Goal: Task Accomplishment & Management: Use online tool/utility

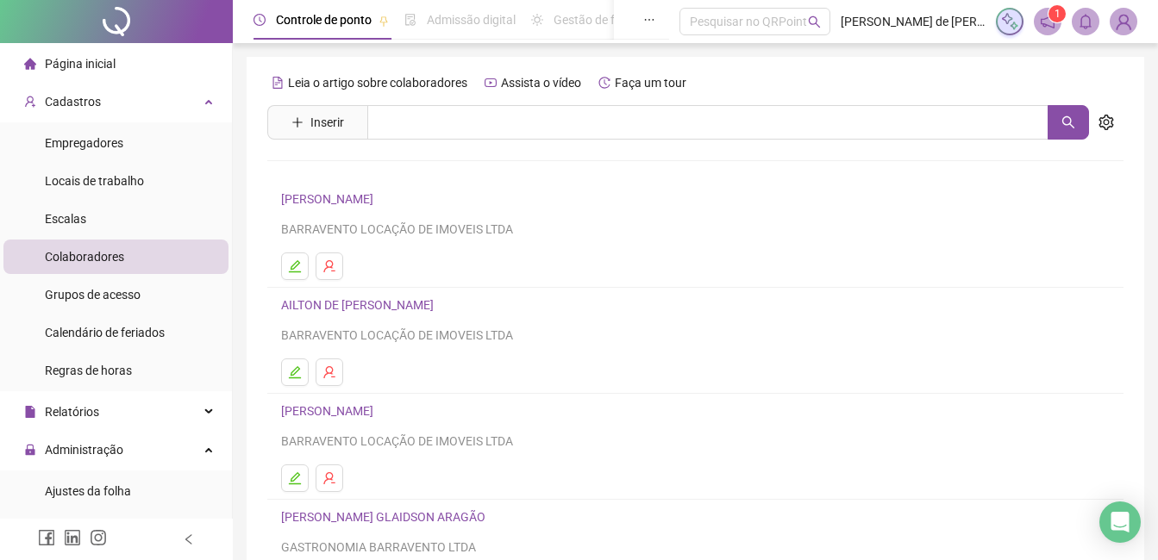
scroll to position [172, 0]
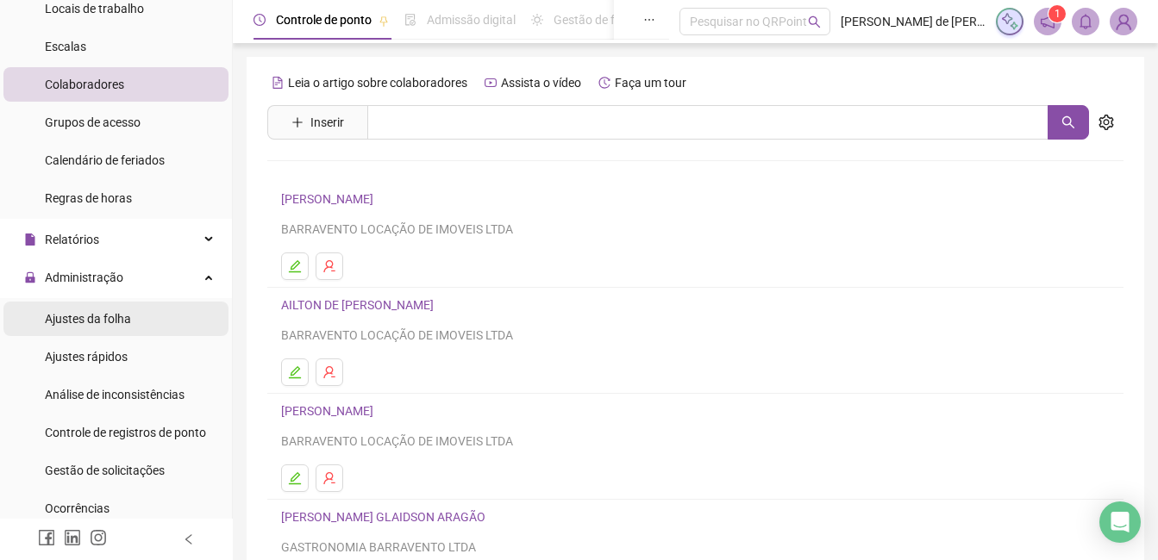
click at [103, 315] on span "Ajustes da folha" at bounding box center [88, 319] width 86 height 14
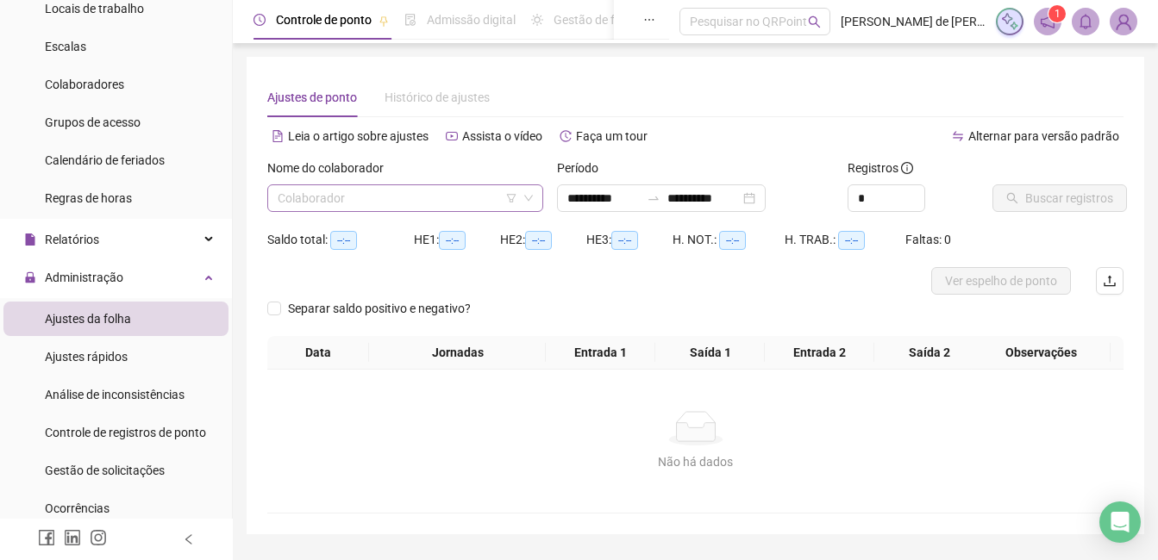
click at [354, 197] on input "search" at bounding box center [398, 198] width 240 height 26
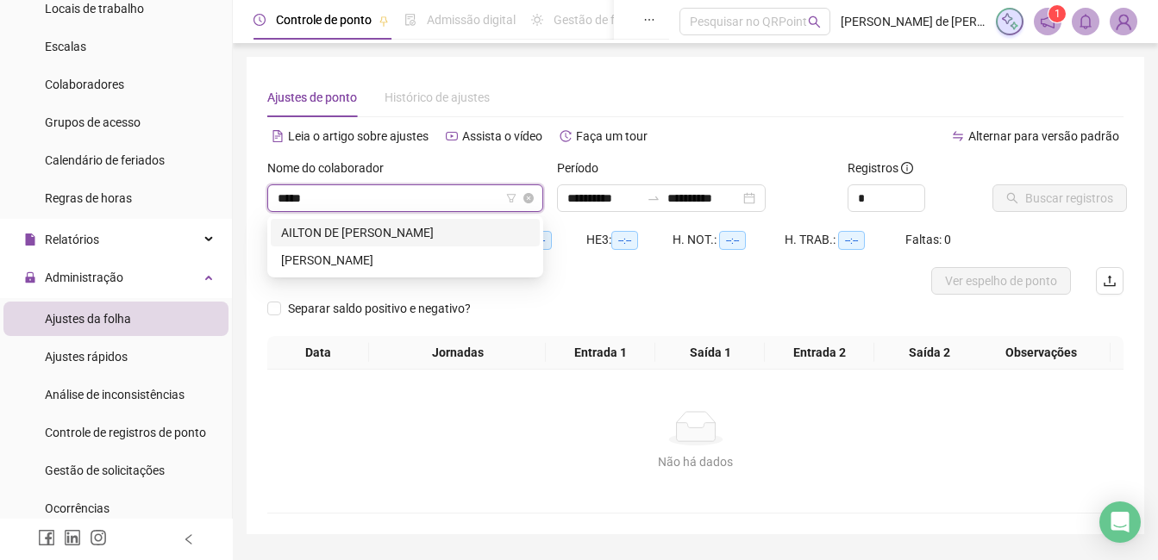
type input "******"
click at [312, 226] on div "AILTON DE [PERSON_NAME]" at bounding box center [405, 232] width 248 height 19
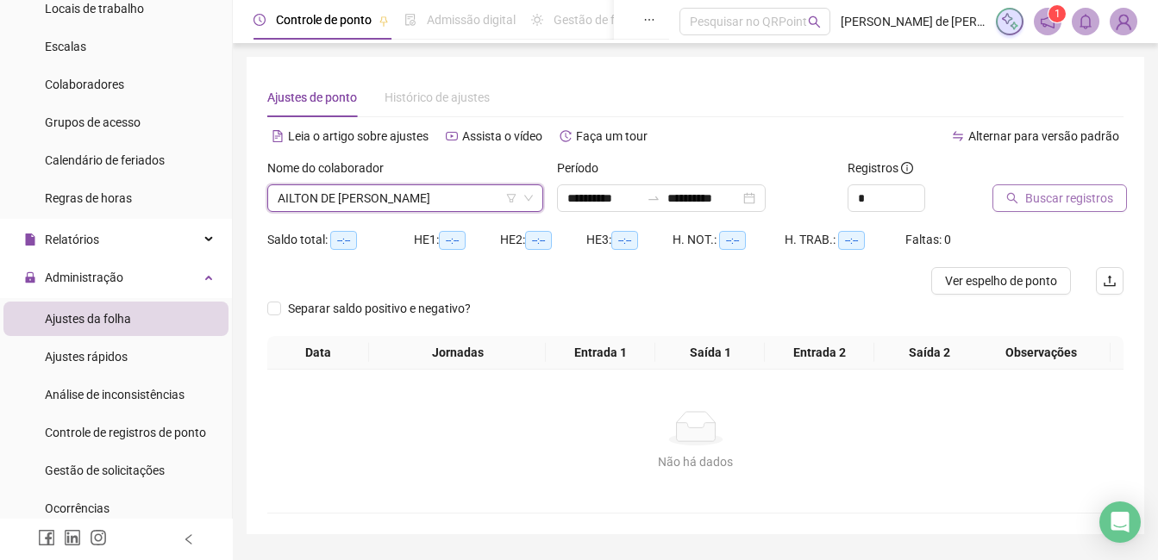
click at [1079, 197] on span "Buscar registros" at bounding box center [1069, 198] width 88 height 19
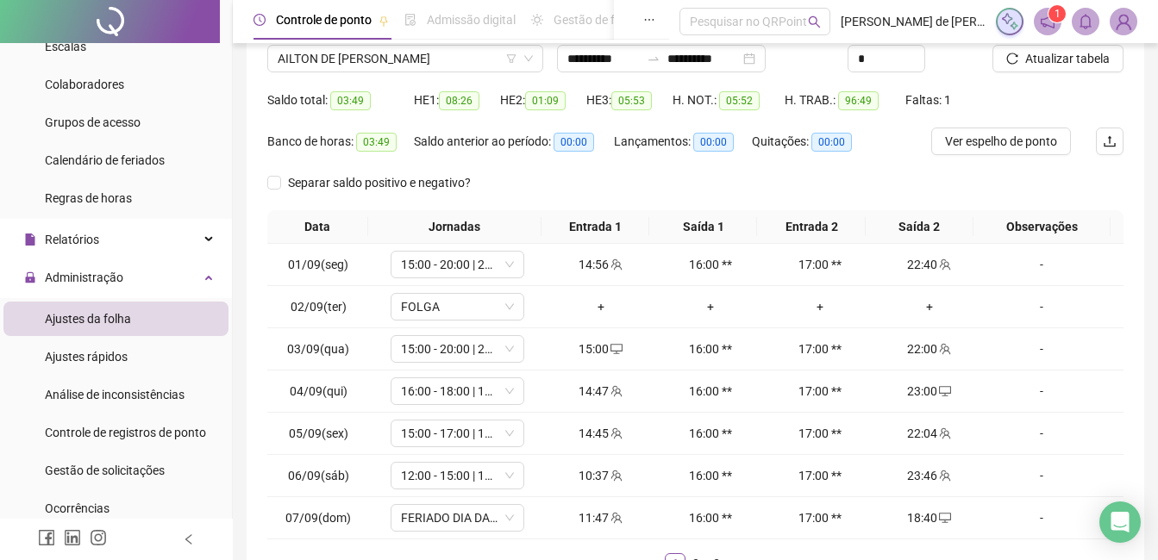
scroll to position [262, 0]
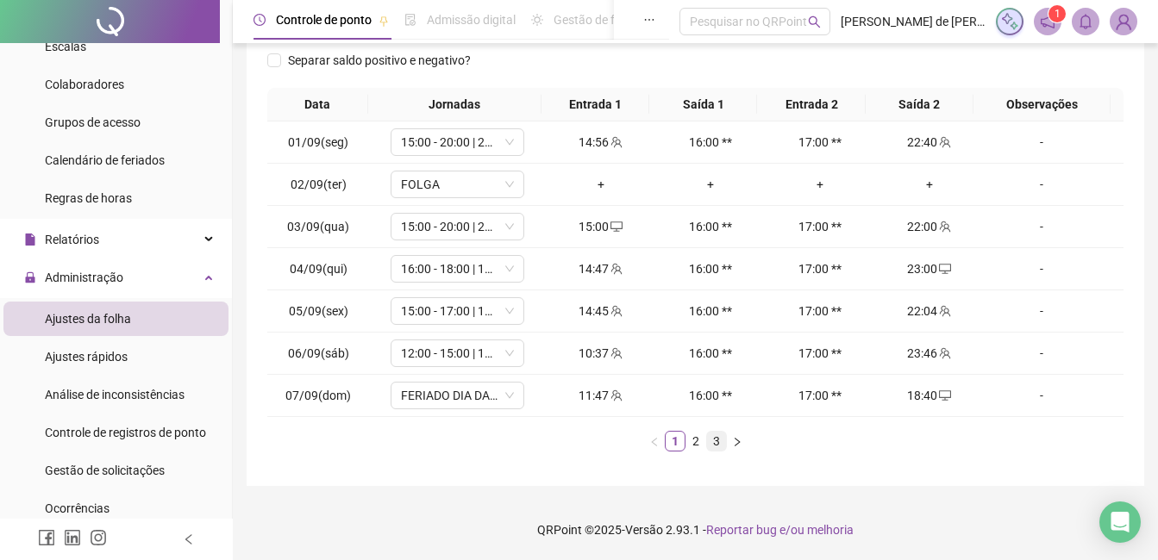
click at [710, 442] on link "3" at bounding box center [716, 441] width 19 height 19
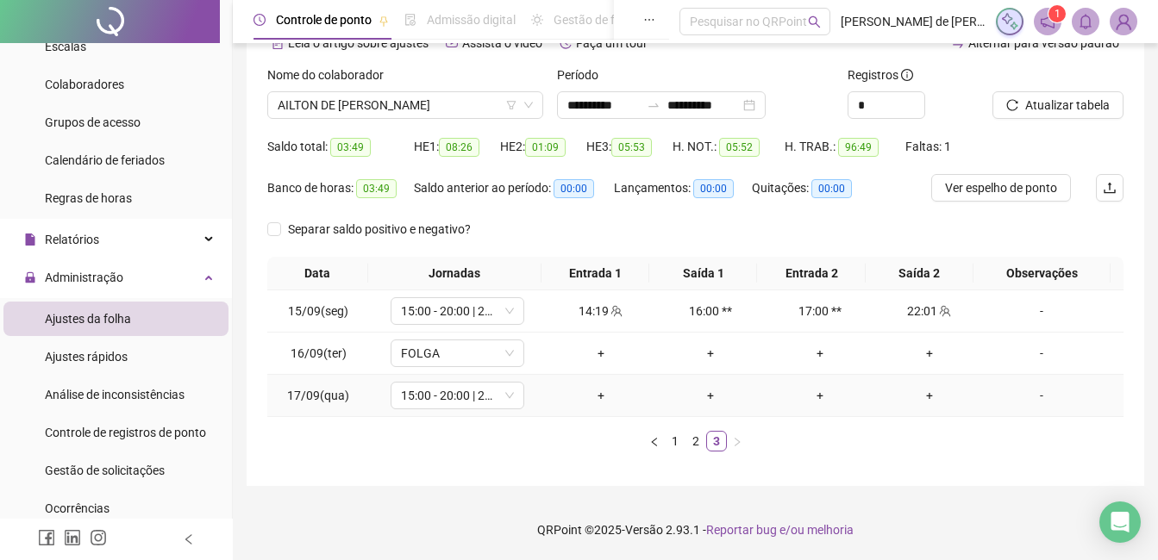
click at [595, 391] on div "+" at bounding box center [601, 395] width 96 height 19
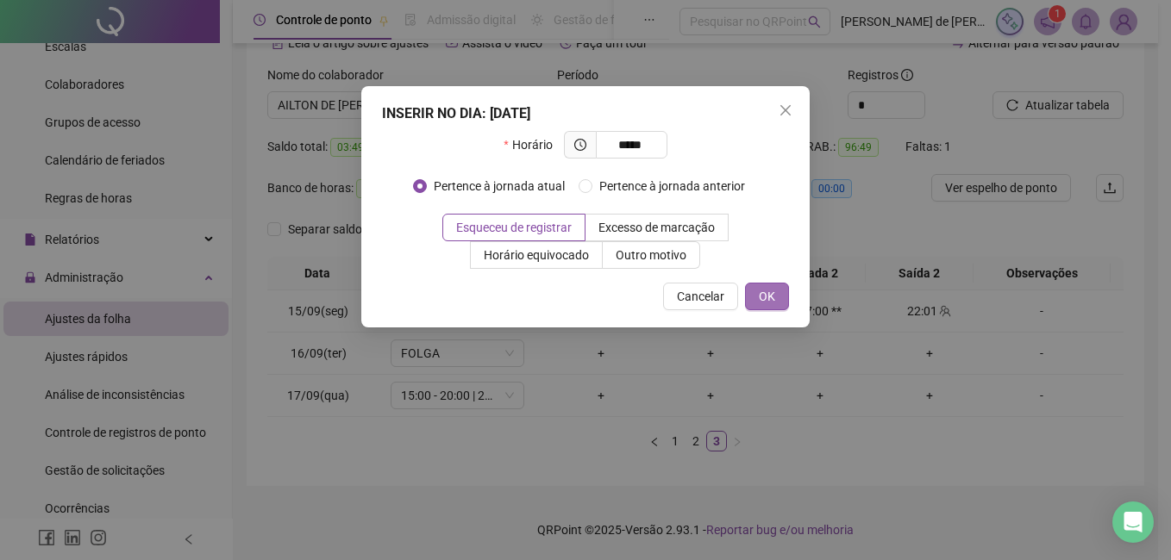
type input "*****"
click at [773, 306] on button "OK" at bounding box center [767, 297] width 44 height 28
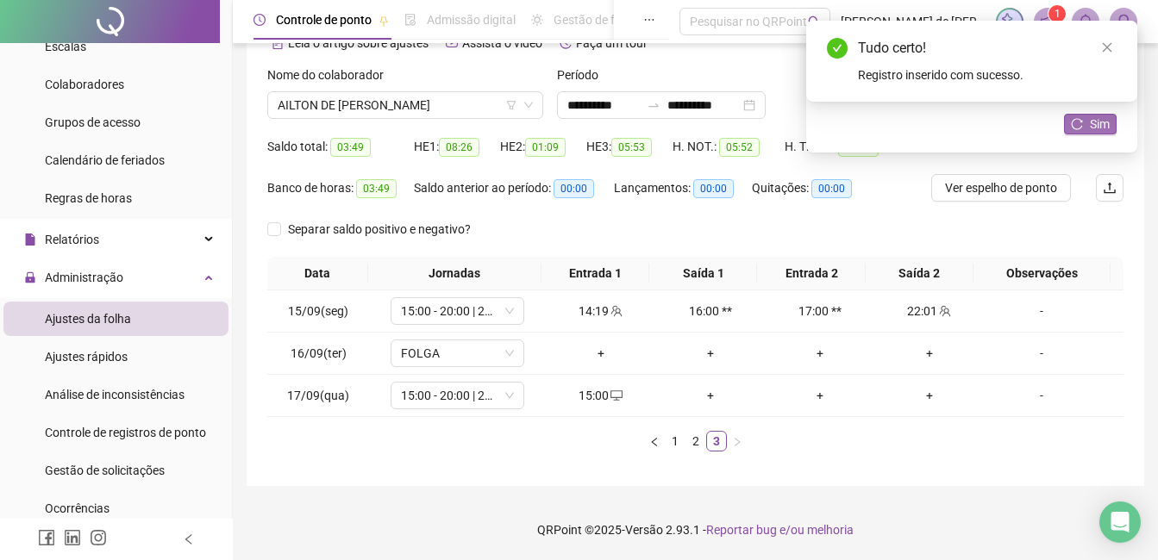
click at [1087, 128] on button "Sim" at bounding box center [1090, 124] width 53 height 21
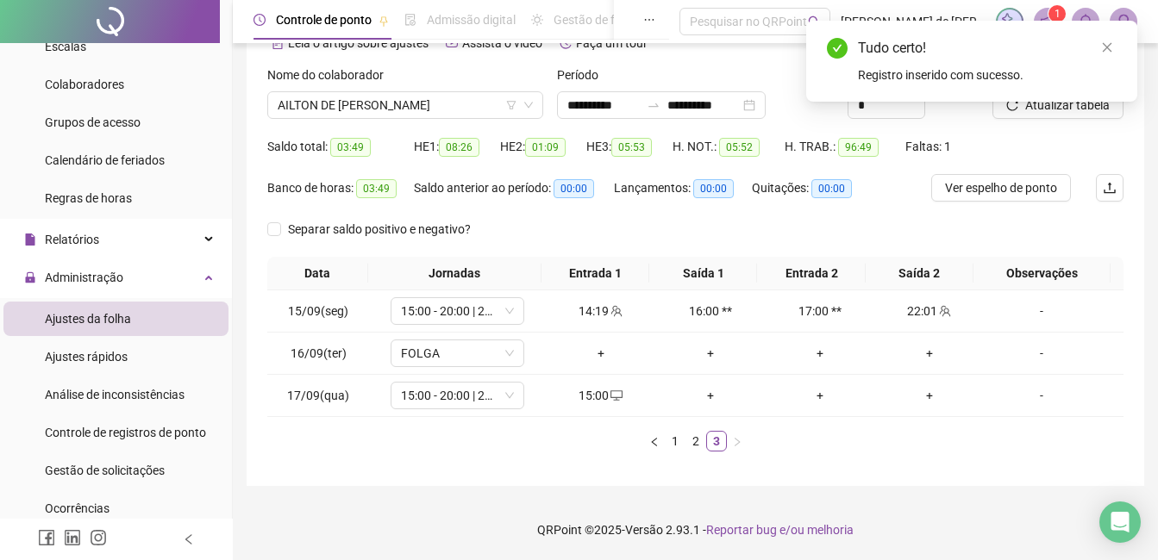
click at [1062, 102] on div "Tudo certo! Registro inserido com sucesso." at bounding box center [971, 61] width 331 height 81
click at [1043, 102] on div "Tudo certo! Registro inserido com sucesso." at bounding box center [971, 61] width 331 height 81
click at [425, 92] on span "AILTON DE [PERSON_NAME]" at bounding box center [405, 105] width 255 height 26
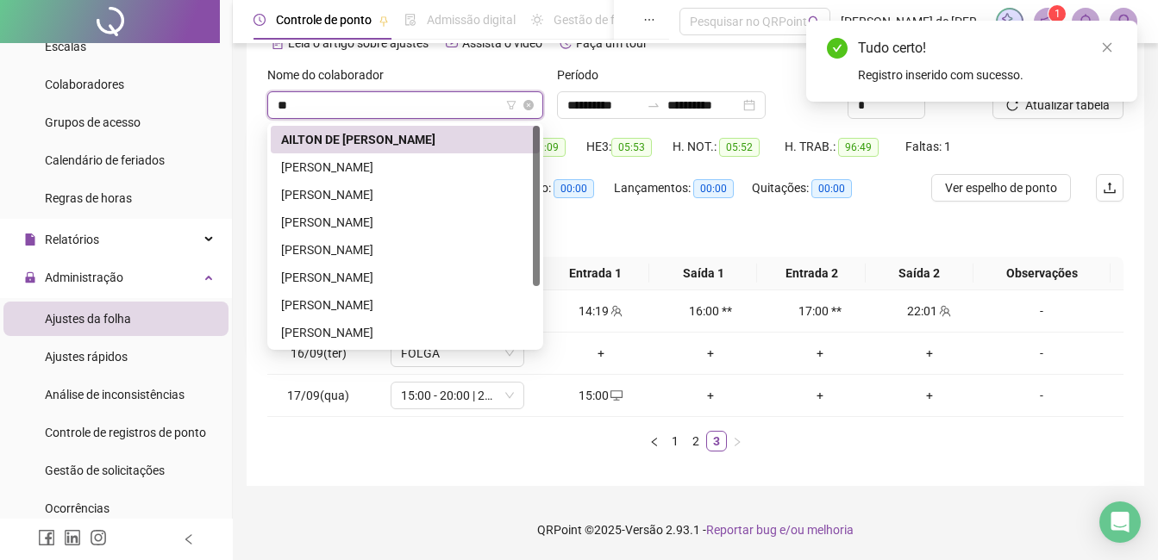
type input "***"
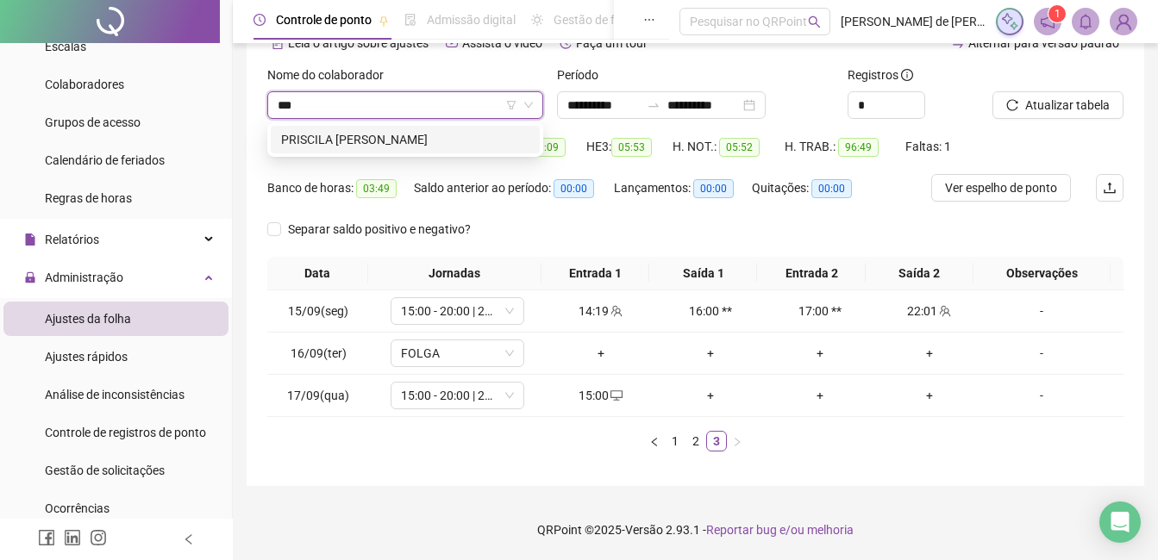
click at [441, 140] on div "PRISCILA [PERSON_NAME]" at bounding box center [405, 139] width 248 height 19
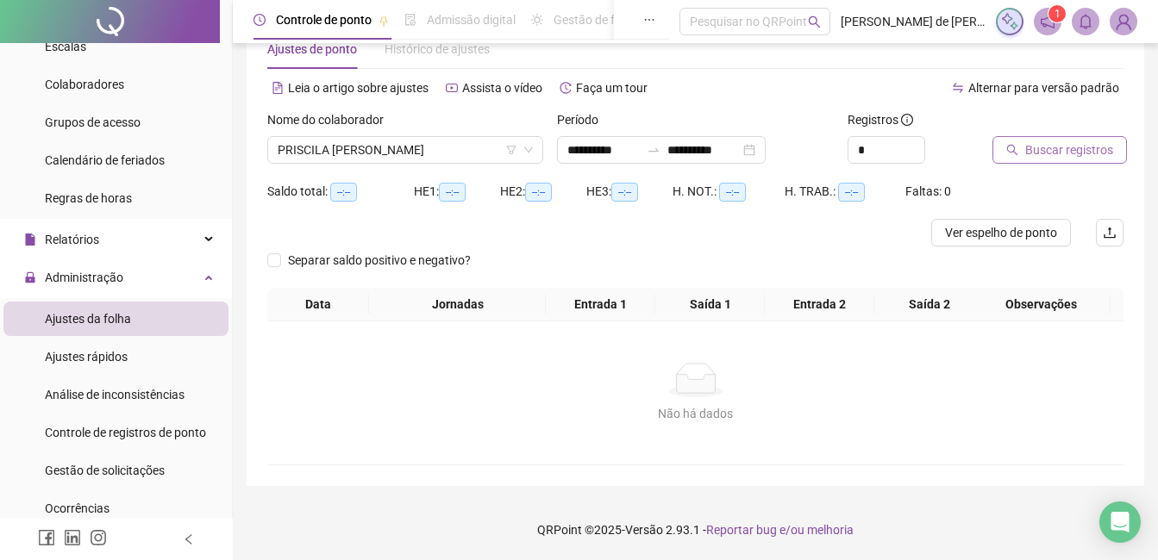
click at [1025, 160] on button "Buscar registros" at bounding box center [1059, 150] width 135 height 28
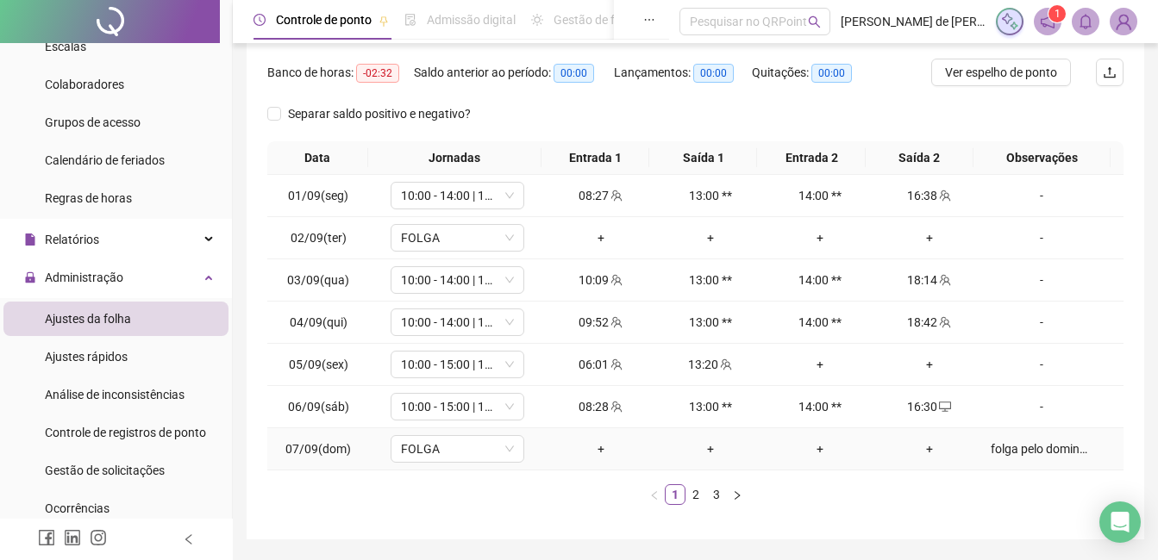
scroll to position [262, 0]
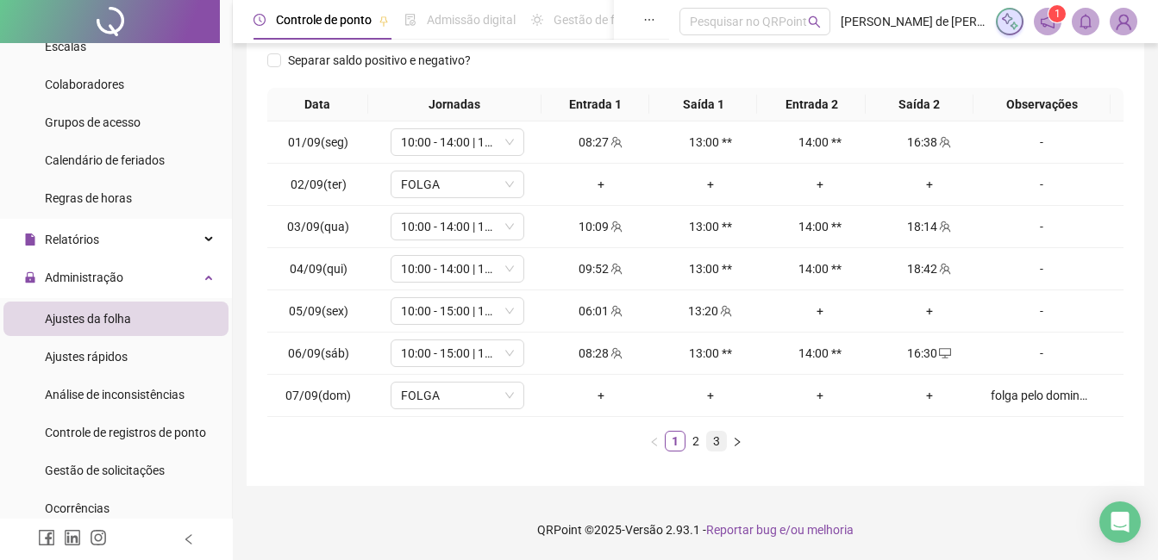
click at [711, 444] on link "3" at bounding box center [716, 441] width 19 height 19
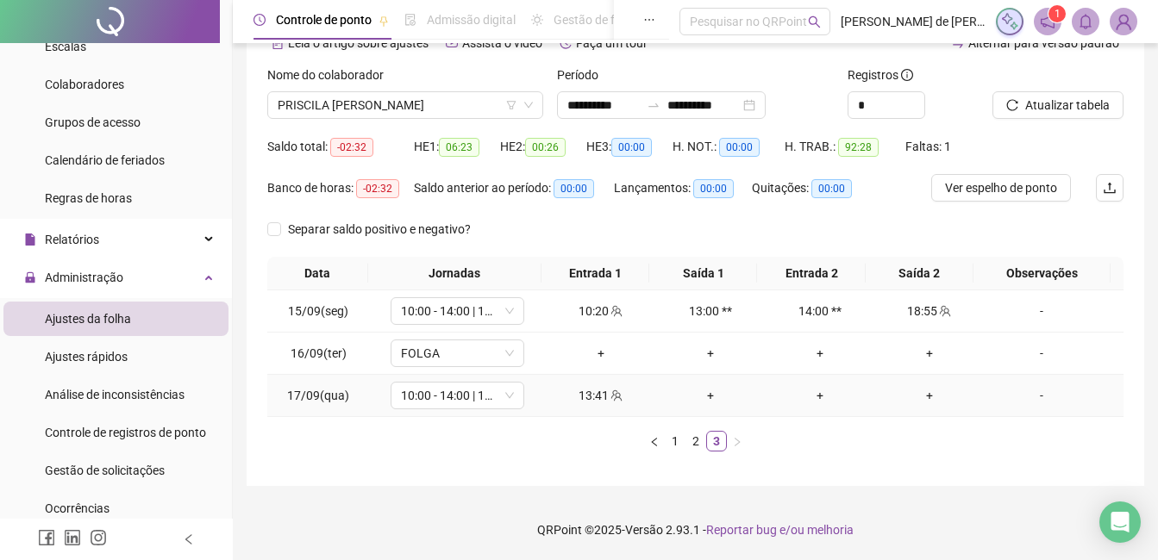
scroll to position [0, 0]
